Goal: Task Accomplishment & Management: Manage account settings

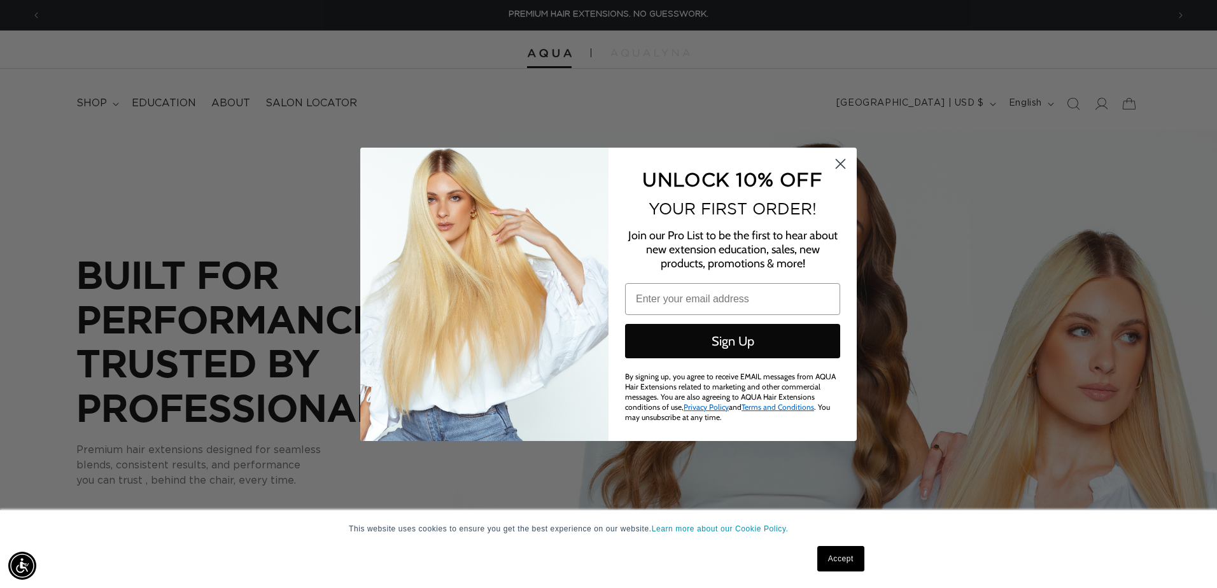
click at [847, 162] on circle "Close dialog" at bounding box center [840, 163] width 21 height 21
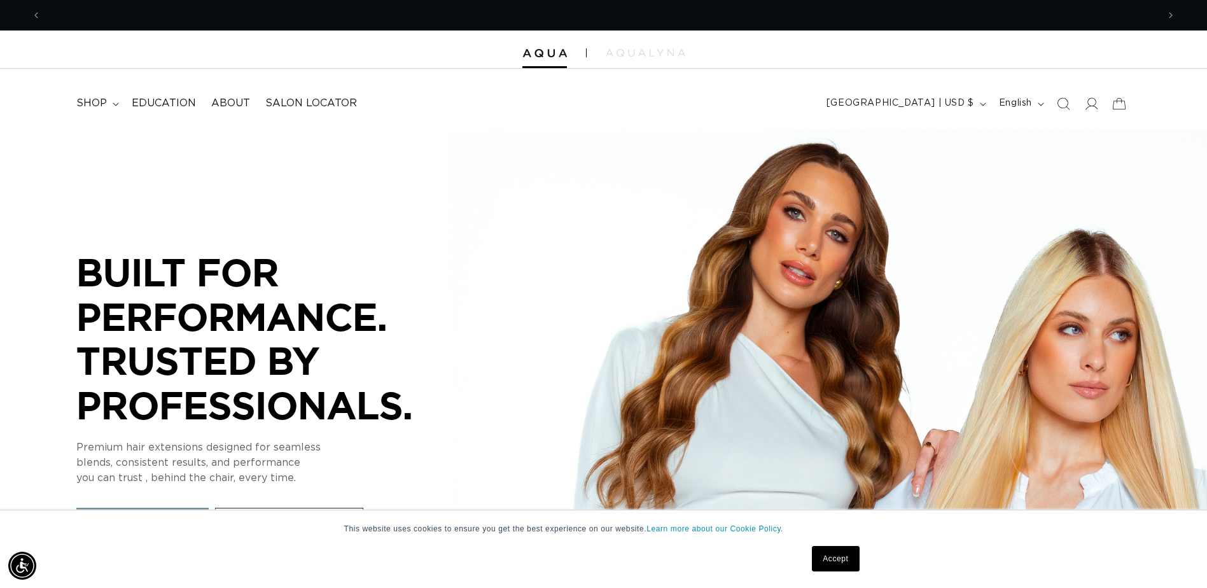
scroll to position [0, 1117]
click at [1088, 107] on icon at bounding box center [1090, 103] width 13 height 13
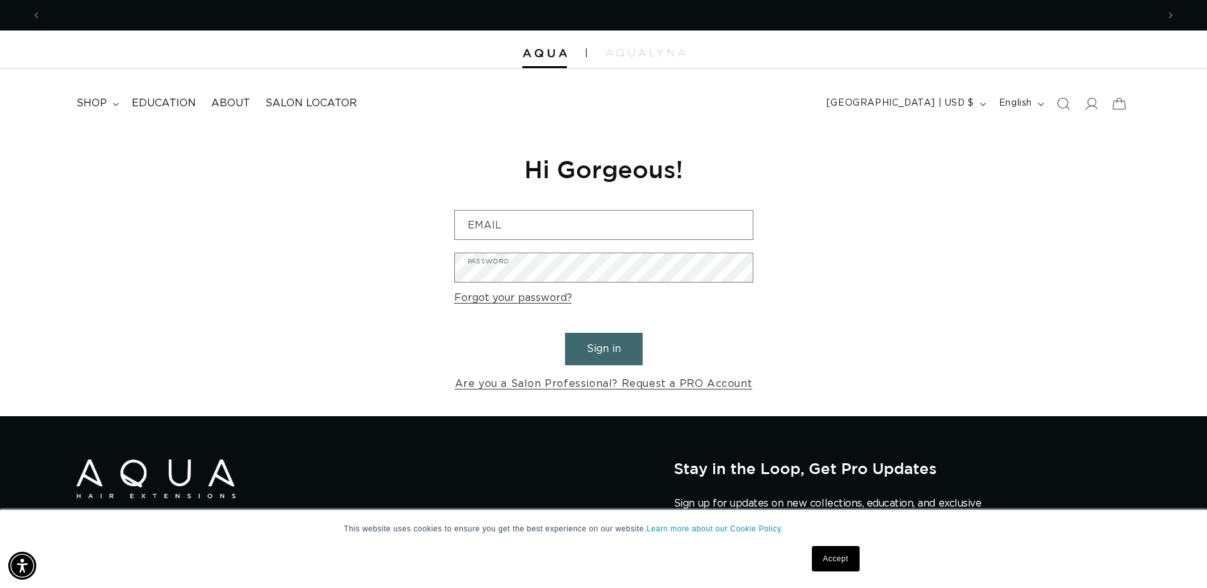
scroll to position [0, 1117]
click at [552, 386] on link "Are you a Salon Professional? Request a PRO Account" at bounding box center [604, 384] width 298 height 18
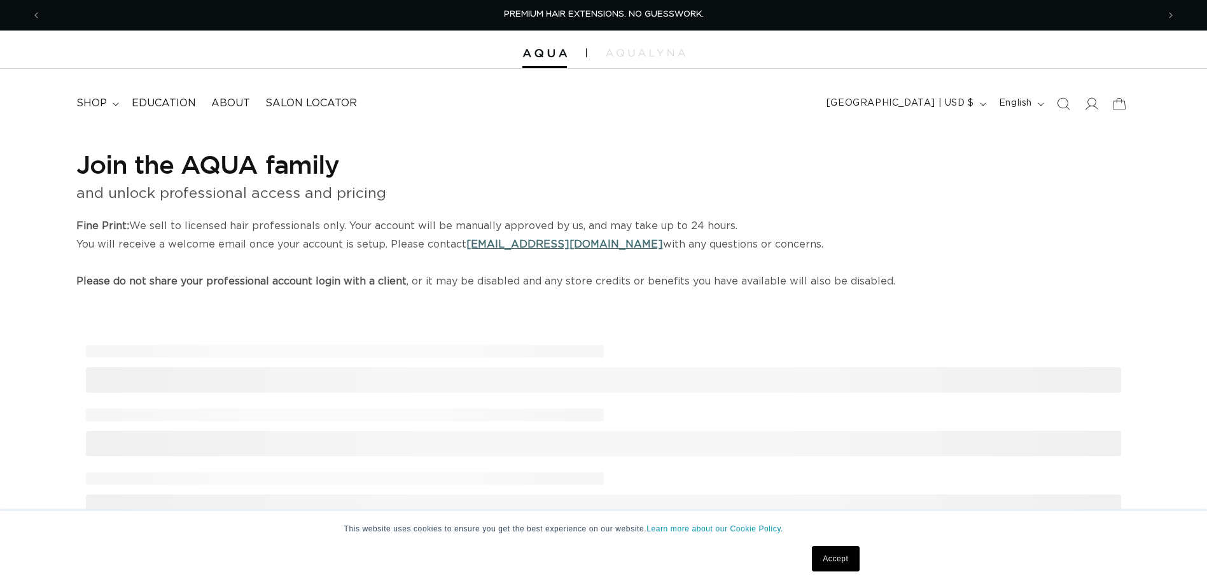
select select "US"
select select "[GEOGRAPHIC_DATA]"
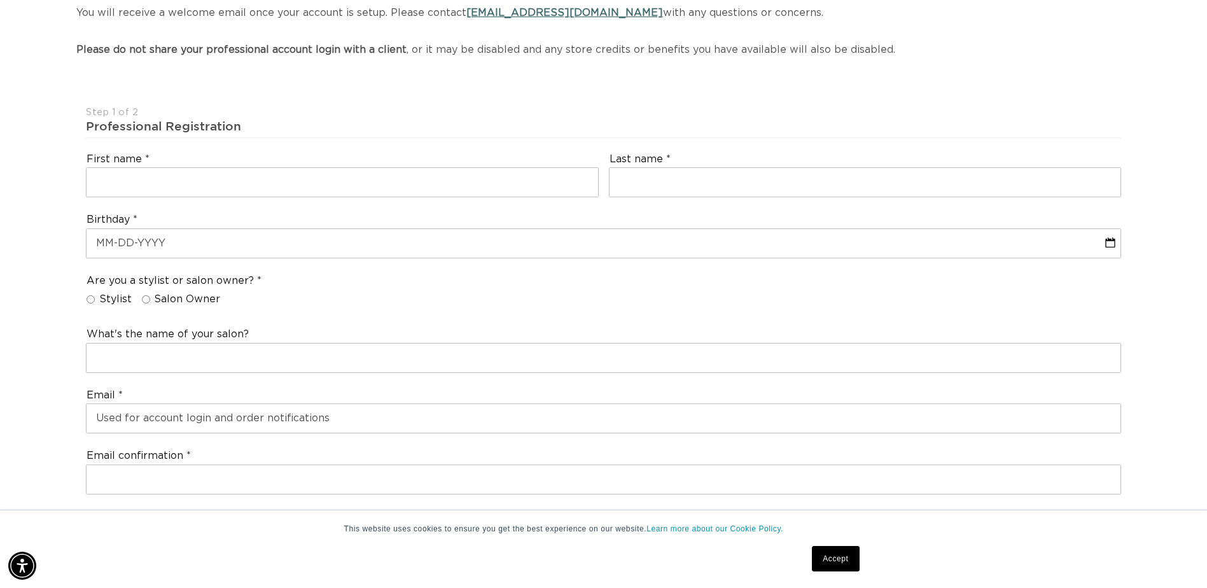
scroll to position [0, 1117]
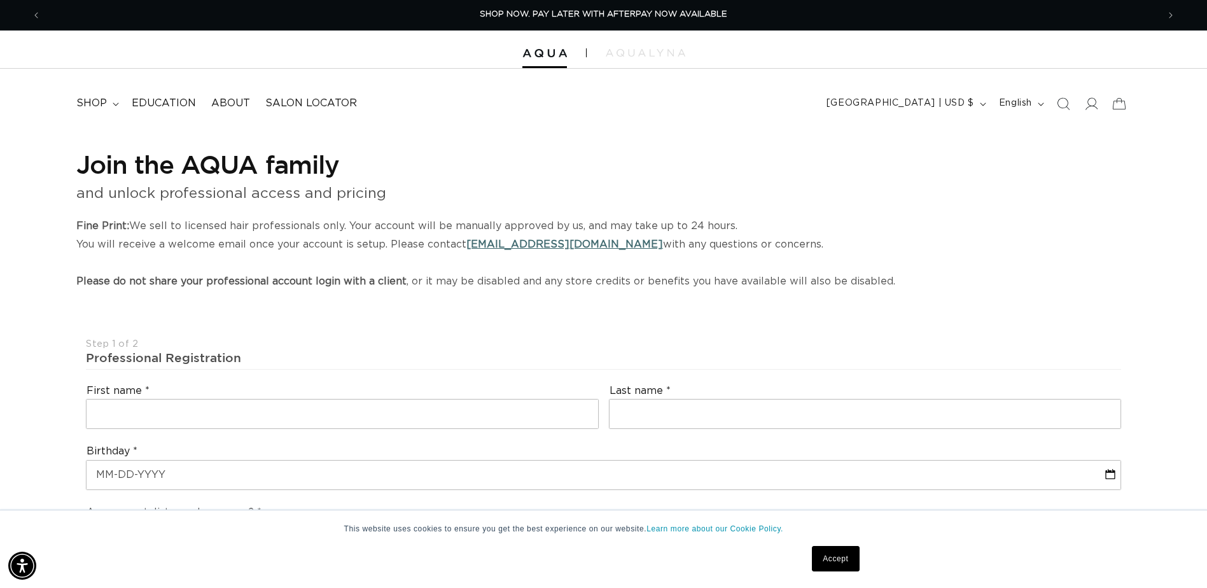
drag, startPoint x: 844, startPoint y: 557, endPoint x: 877, endPoint y: 305, distance: 253.5
click at [844, 556] on link "Accept" at bounding box center [835, 558] width 47 height 25
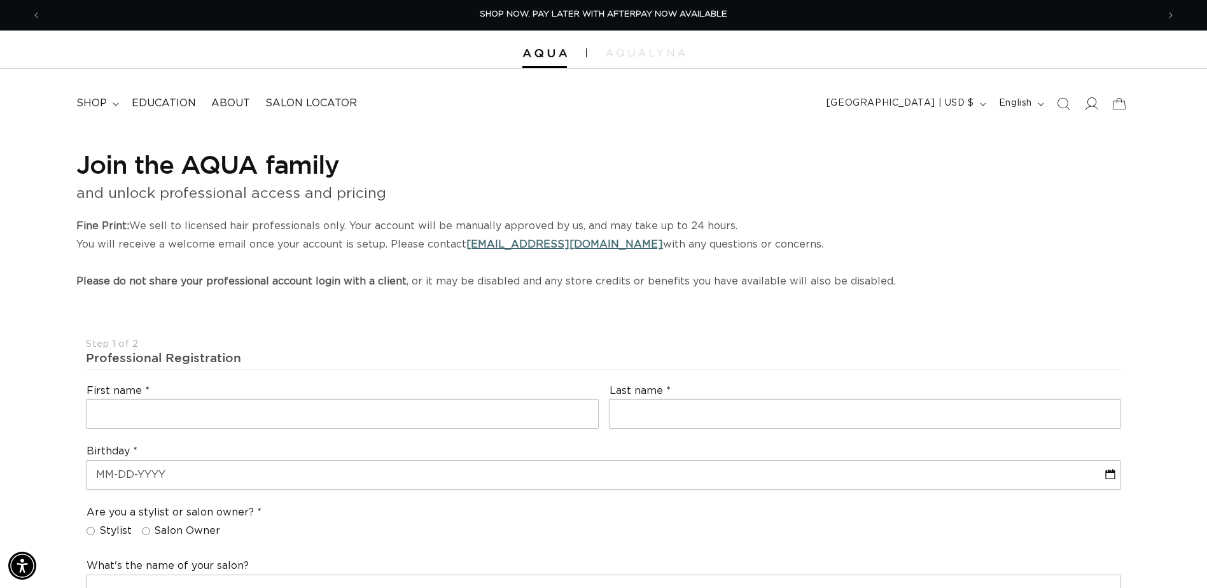
click at [1089, 104] on icon at bounding box center [1090, 103] width 13 height 13
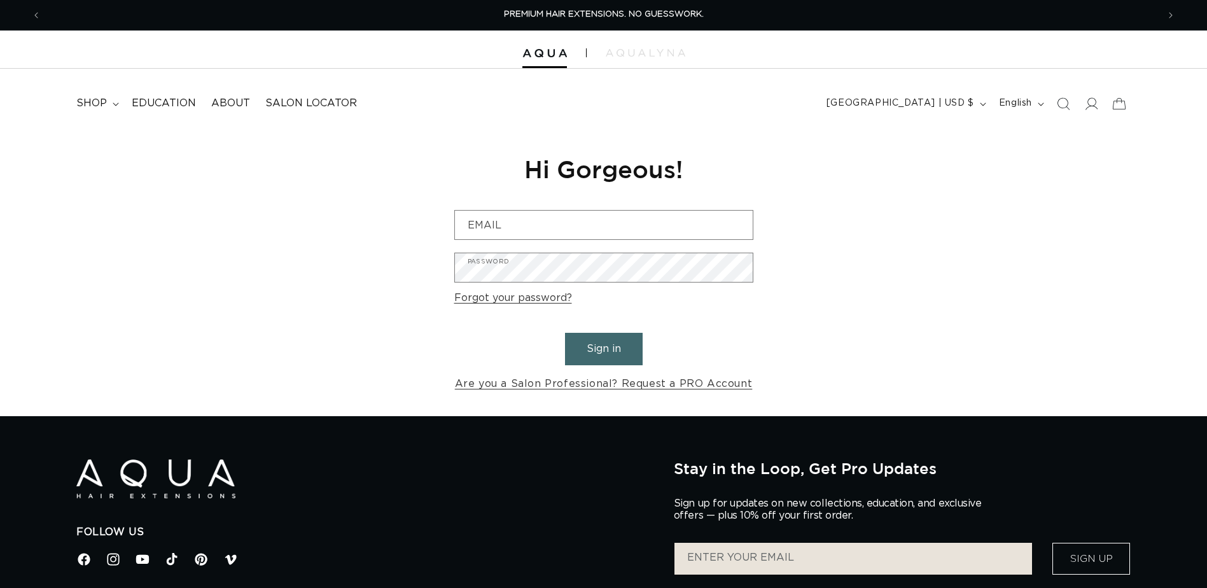
click at [619, 209] on div "Reset your password We will send you an email to reset your password Email Subm…" at bounding box center [604, 273] width 318 height 286
click at [620, 218] on input "Email" at bounding box center [604, 225] width 298 height 29
type input "shari@bravosalonspa.com"
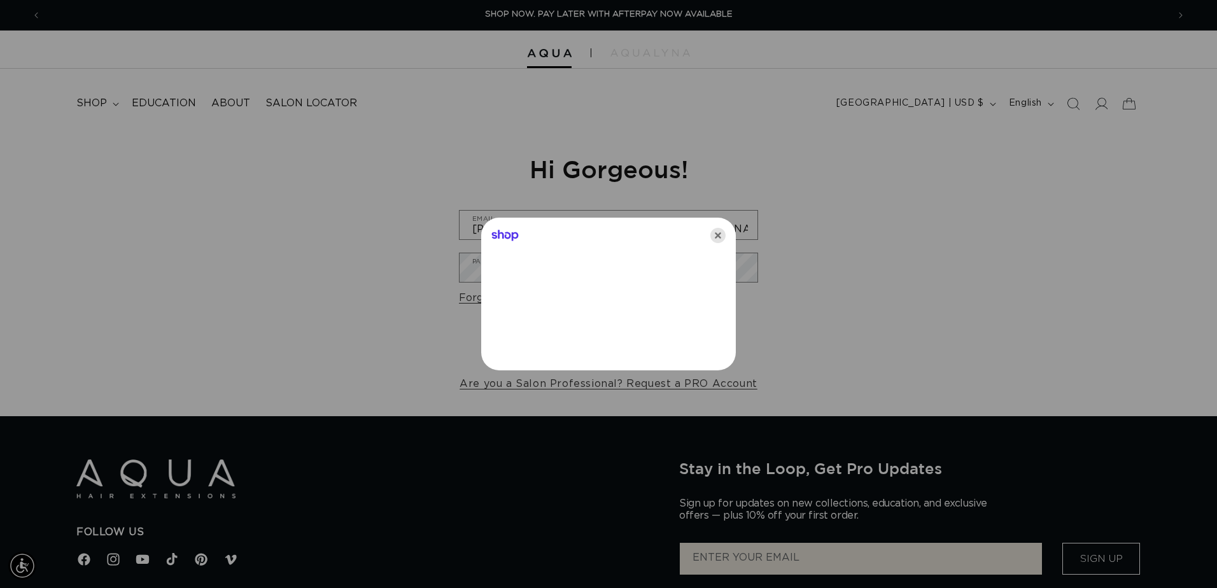
click at [718, 233] on icon "Close" at bounding box center [717, 235] width 15 height 15
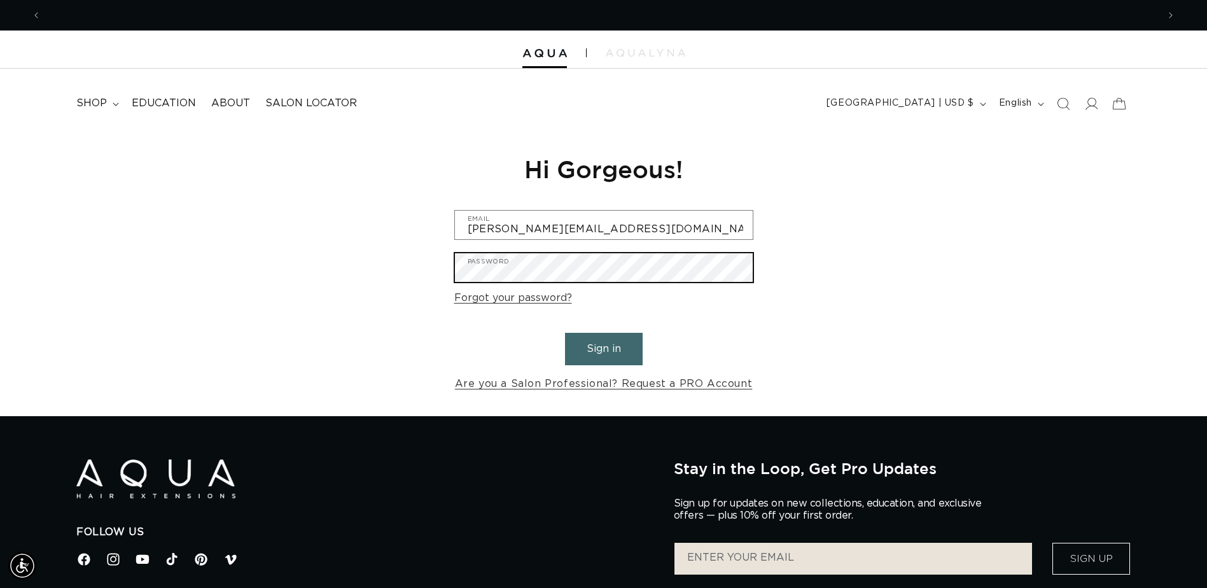
scroll to position [0, 2233]
click at [565, 333] on button "Sign in" at bounding box center [604, 349] width 78 height 32
